Goal: Navigation & Orientation: Find specific page/section

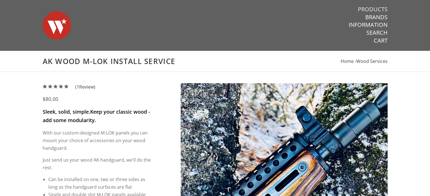
click at [374, 10] on link "Products" at bounding box center [373, 9] width 30 height 7
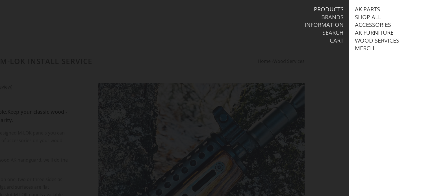
click at [364, 33] on link "AK Furniture" at bounding box center [374, 32] width 39 height 7
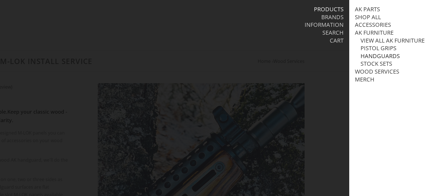
click at [368, 60] on link "Handguards" at bounding box center [380, 56] width 39 height 7
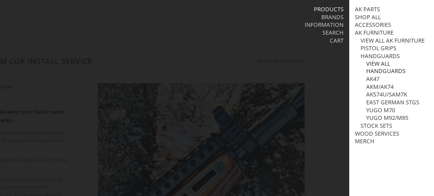
click at [382, 73] on link "View all Handguards" at bounding box center [397, 67] width 62 height 15
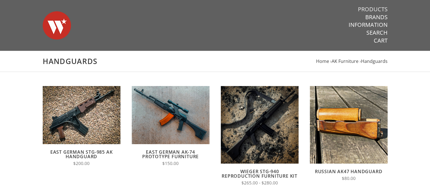
click at [381, 7] on link "Products" at bounding box center [373, 9] width 30 height 7
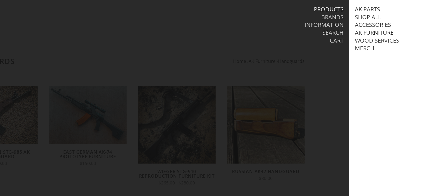
click at [364, 32] on link "AK Furniture" at bounding box center [374, 32] width 39 height 7
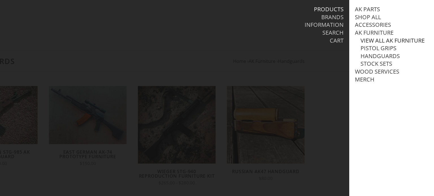
click at [369, 40] on link "View all AK Furniture" at bounding box center [393, 40] width 64 height 7
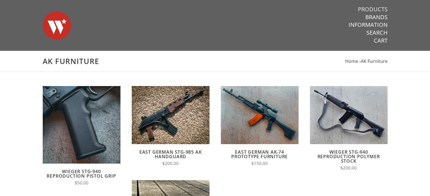
click at [375, 10] on link "Products" at bounding box center [373, 9] width 30 height 7
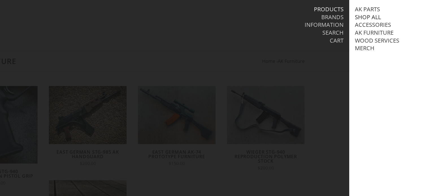
click at [374, 16] on link "Shop All" at bounding box center [368, 17] width 26 height 7
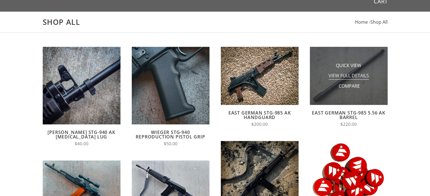
scroll to position [28, 0]
